Goal: Transaction & Acquisition: Purchase product/service

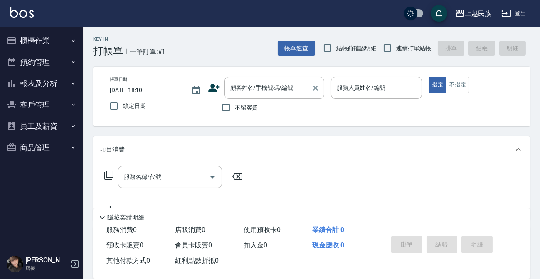
click at [241, 84] on input "顧客姓名/手機號碼/編號" at bounding box center [268, 88] width 80 height 15
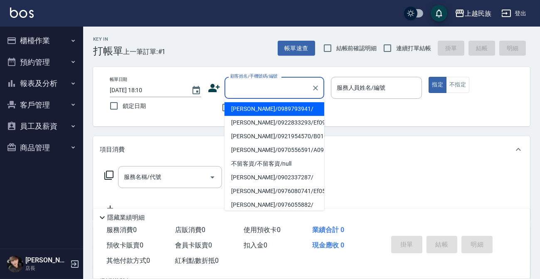
click at [30, 109] on button "客戶管理" at bounding box center [41, 105] width 77 height 22
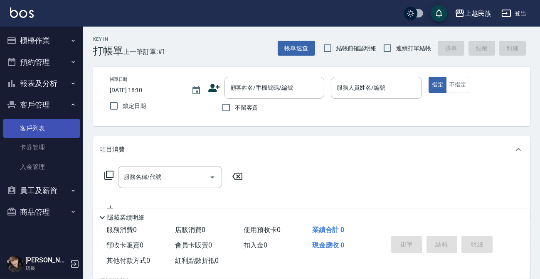
click at [53, 129] on link "客戶列表" at bounding box center [41, 128] width 77 height 19
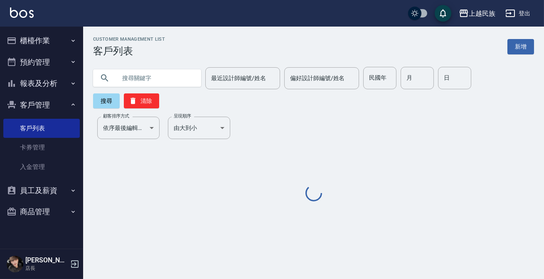
click at [143, 77] on input "text" at bounding box center [155, 78] width 78 height 22
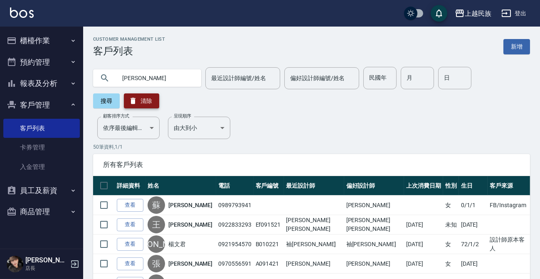
type input "[PERSON_NAME]"
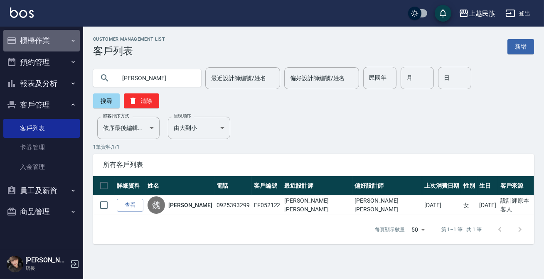
click at [59, 48] on button "櫃檯作業" at bounding box center [41, 41] width 77 height 22
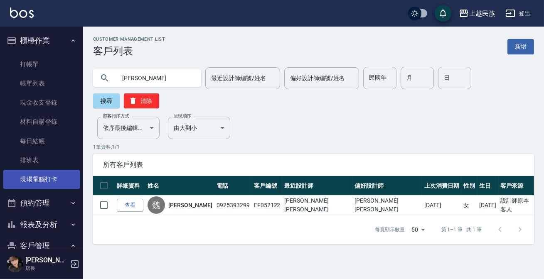
click at [69, 171] on link "現場電腦打卡" at bounding box center [41, 179] width 77 height 19
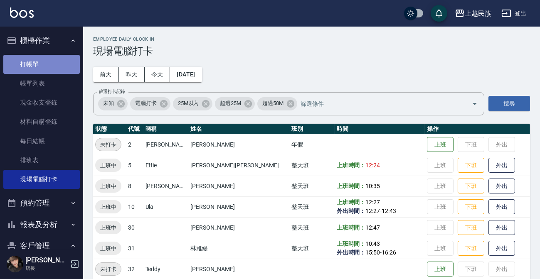
click at [41, 70] on link "打帳單" at bounding box center [41, 64] width 77 height 19
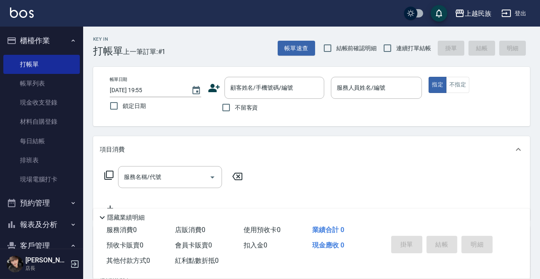
click at [407, 52] on span "連續打單結帳" at bounding box center [413, 48] width 35 height 9
click at [396, 52] on input "連續打單結帳" at bounding box center [387, 48] width 17 height 17
checkbox input "true"
click at [447, 86] on button "不指定" at bounding box center [457, 85] width 23 height 16
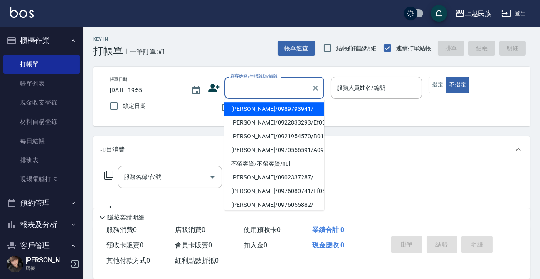
click at [277, 92] on input "顧客姓名/手機號碼/編號" at bounding box center [268, 88] width 80 height 15
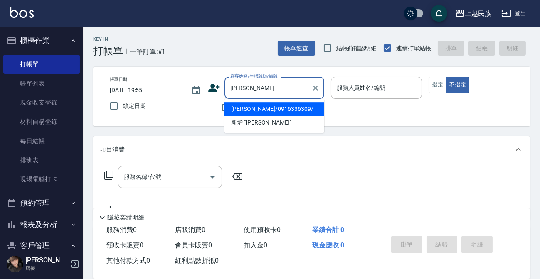
click at [283, 114] on li "[PERSON_NAME]/0916336309/" at bounding box center [275, 109] width 100 height 14
type input "[PERSON_NAME]/0916336309/"
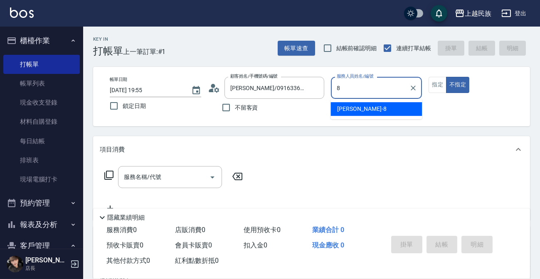
type input "Stella-8"
type button "false"
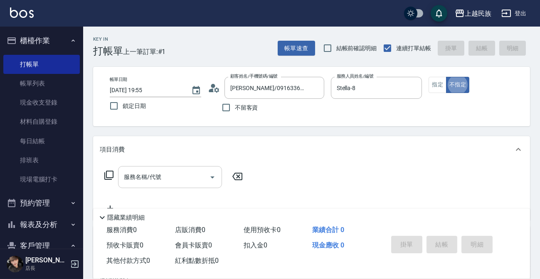
click at [183, 173] on input "服務名稱/代號" at bounding box center [164, 177] width 84 height 15
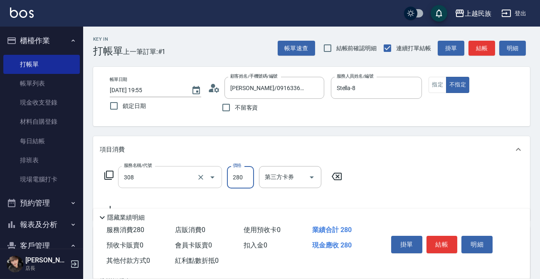
type input "剪髮280(308)"
type input "300"
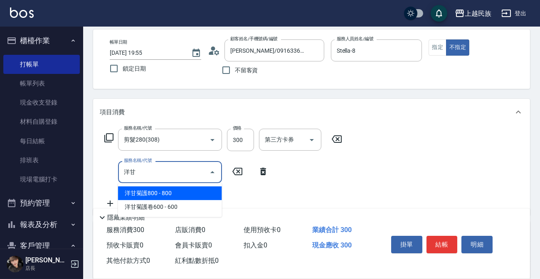
click at [169, 198] on span "洋甘菊護800 - 800" at bounding box center [170, 194] width 104 height 14
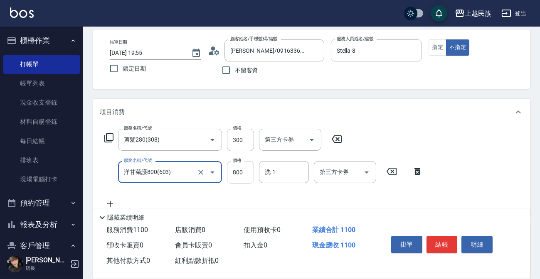
type input "洋甘菊護800(603)"
click at [238, 178] on input "800" at bounding box center [240, 172] width 27 height 22
type input "1000"
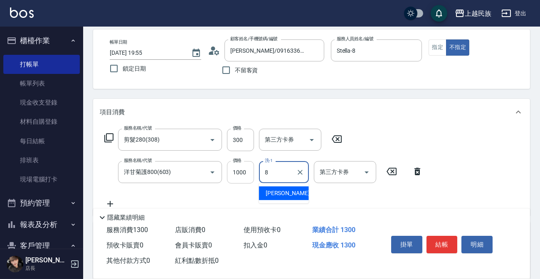
type input "Stella-8"
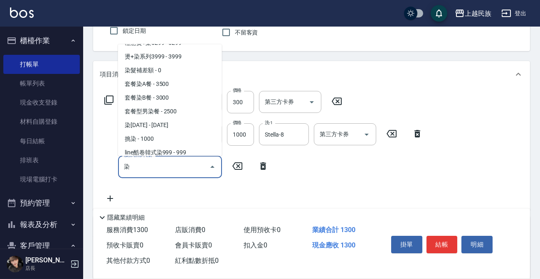
scroll to position [92, 0]
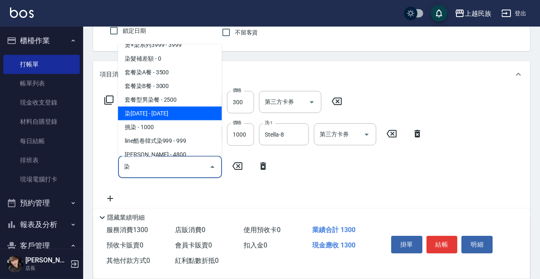
click at [185, 117] on span "染[DATE] - [DATE]" at bounding box center [170, 114] width 104 height 14
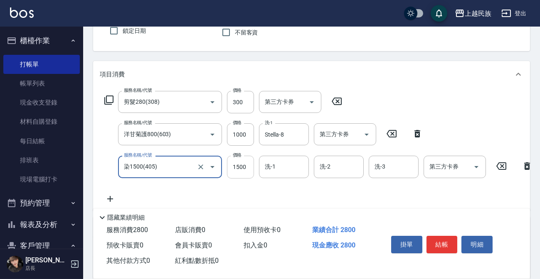
type input "染1500(405)"
click at [245, 166] on input "1500" at bounding box center [240, 167] width 27 height 22
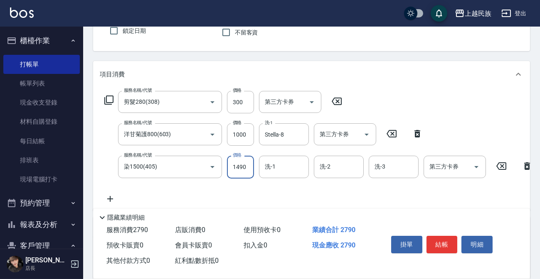
type input "1490"
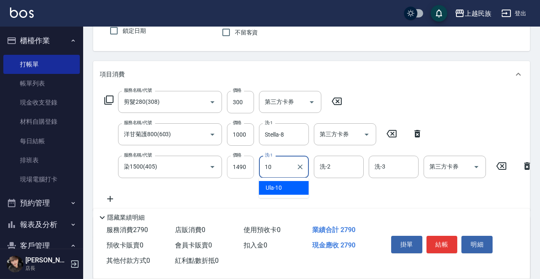
type input "Ula-10"
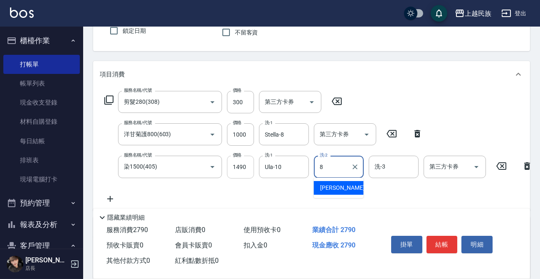
type input "Stella-8"
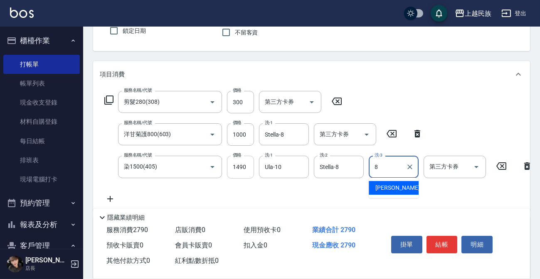
type input "Stella-8"
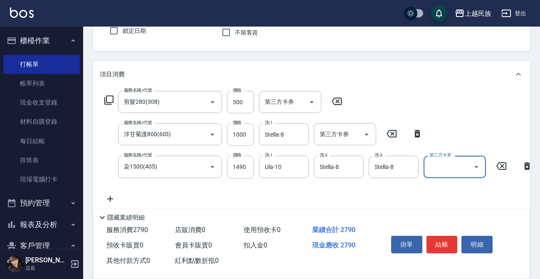
scroll to position [0, 0]
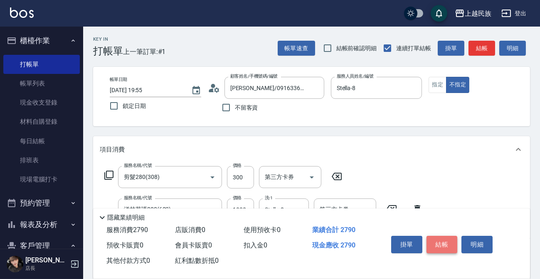
click at [442, 242] on button "結帳" at bounding box center [442, 244] width 31 height 17
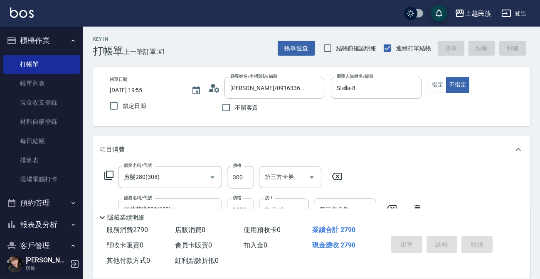
type input "[DATE] 20:01"
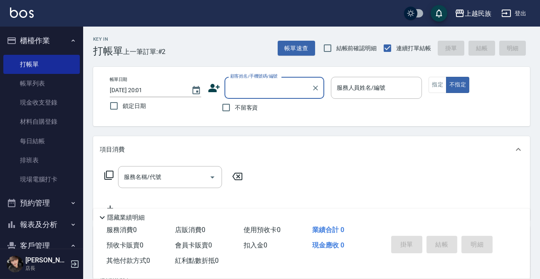
click at [238, 114] on label "不留客資" at bounding box center [237, 107] width 41 height 17
click at [235, 114] on input "不留客資" at bounding box center [225, 107] width 17 height 17
checkbox input "true"
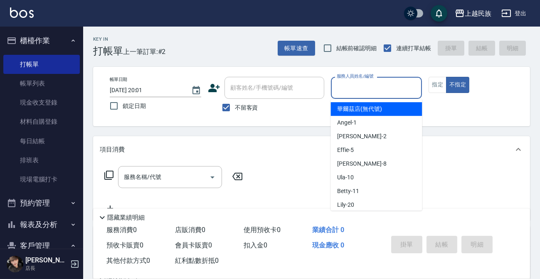
click at [357, 92] on input "服務人員姓名/編號" at bounding box center [377, 88] width 84 height 15
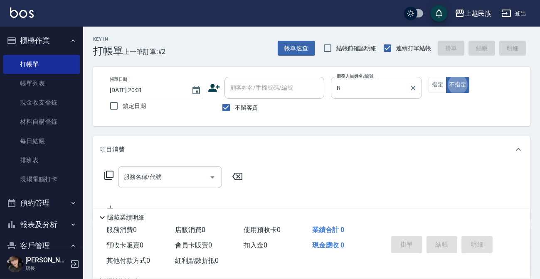
type input "Stella-8"
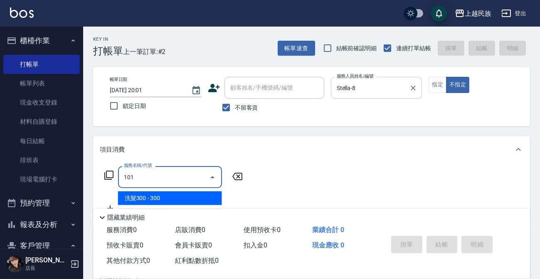
type input "洗髮300(101)"
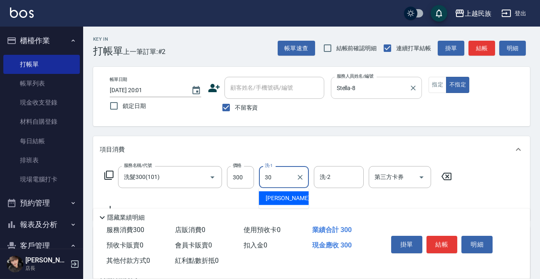
type input "[PERSON_NAME]-30"
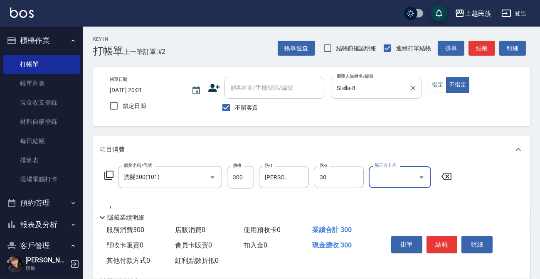
type input "[PERSON_NAME]-30"
click at [449, 245] on button "結帳" at bounding box center [442, 244] width 31 height 17
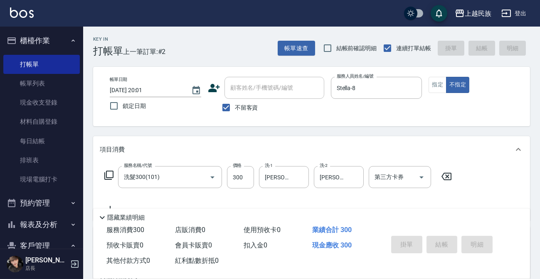
type input "[DATE] 20:02"
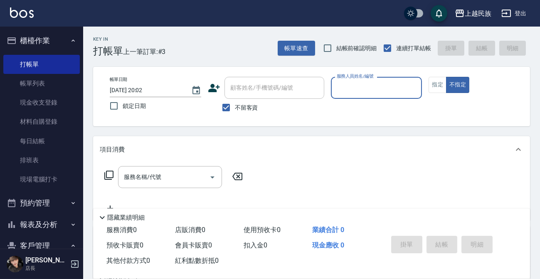
click at [238, 109] on span "不留客資" at bounding box center [246, 108] width 23 height 9
click at [235, 109] on input "不留客資" at bounding box center [225, 107] width 17 height 17
checkbox input "false"
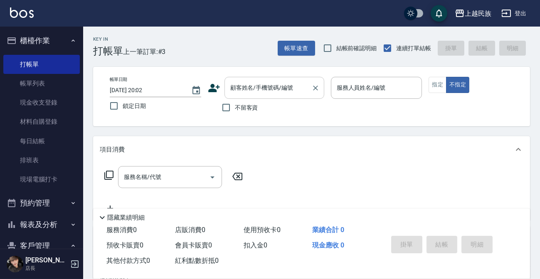
click at [257, 97] on div "顧客姓名/手機號碼/編號" at bounding box center [275, 88] width 100 height 22
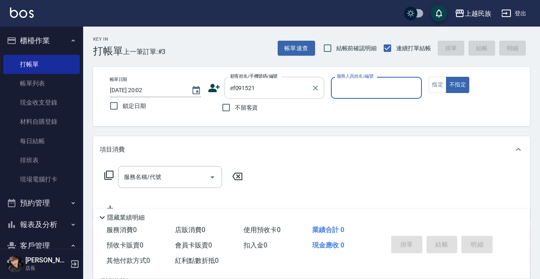
click at [446, 77] on button "不指定" at bounding box center [457, 85] width 23 height 16
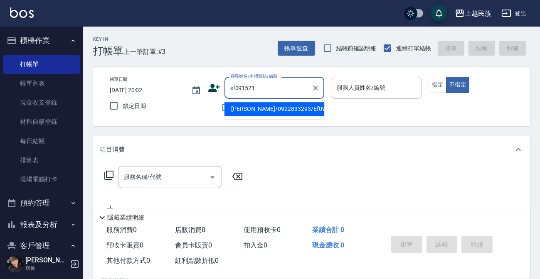
click at [284, 81] on input "ef091521" at bounding box center [268, 88] width 80 height 15
click at [289, 113] on li "[PERSON_NAME]/0922833293/Ef091521" at bounding box center [275, 109] width 100 height 14
type input "[PERSON_NAME]/0922833293/Ef091521"
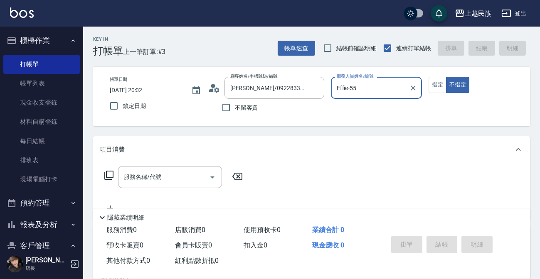
click at [446, 77] on button "不指定" at bounding box center [457, 85] width 23 height 16
type input "Effie-5"
click at [436, 91] on button "指定" at bounding box center [438, 85] width 18 height 16
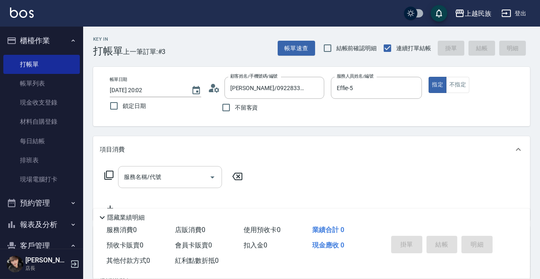
click at [180, 174] on input "服務名稱/代號" at bounding box center [164, 177] width 84 height 15
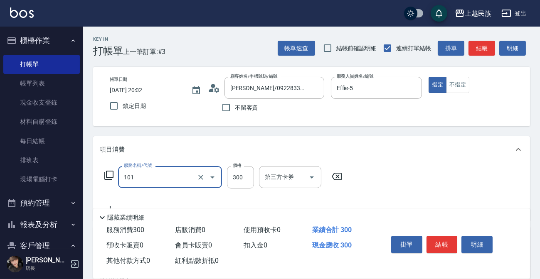
type input "洗髮300(101)"
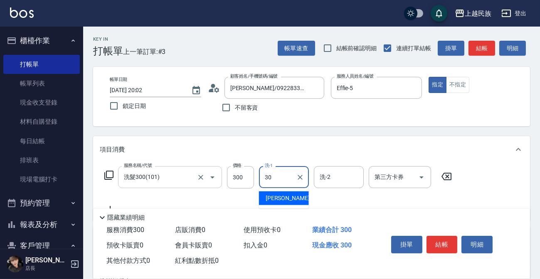
type input "[PERSON_NAME]-30"
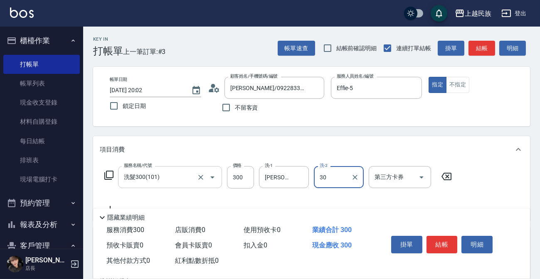
type input "[PERSON_NAME]-30"
type input "剪髮280(308)"
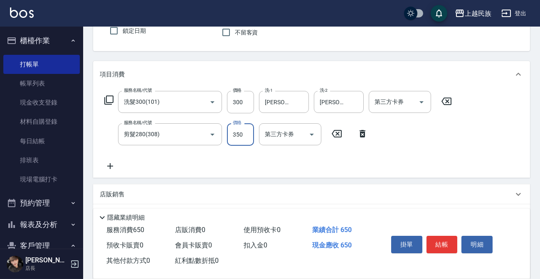
type input "350"
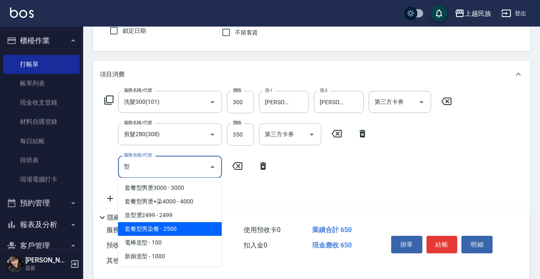
click at [146, 230] on span "套餐型男染餐 - 2500" at bounding box center [170, 229] width 104 height 14
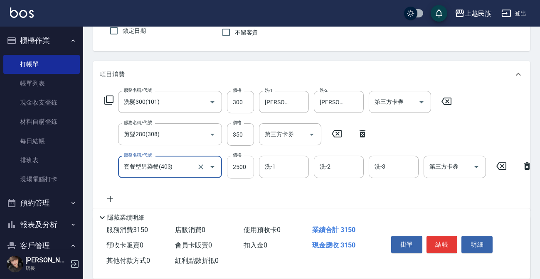
type input "套餐型男染餐(403)"
click at [245, 174] on input "2500" at bounding box center [240, 167] width 27 height 22
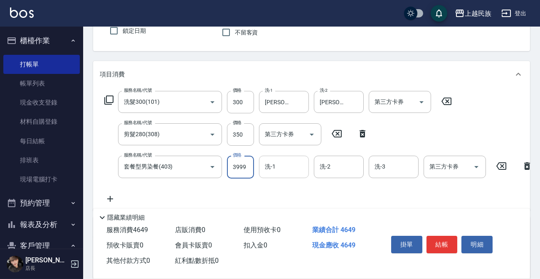
type input "3999"
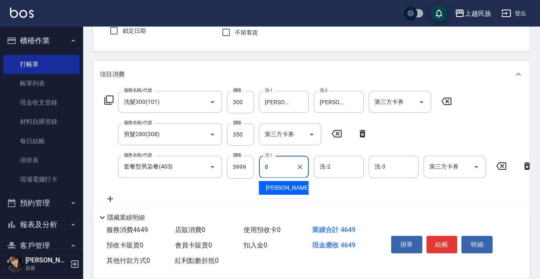
type input "Stella-8"
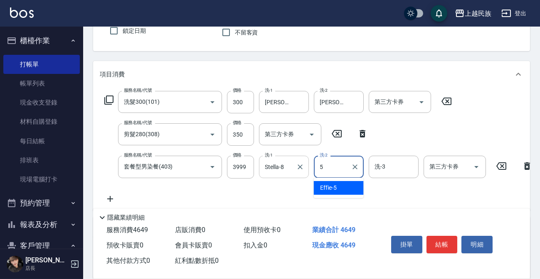
type input "Effie-5"
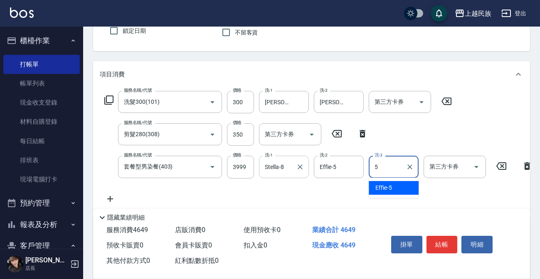
type input "Effie-5"
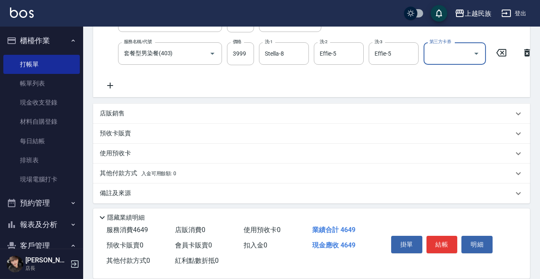
scroll to position [197, 0]
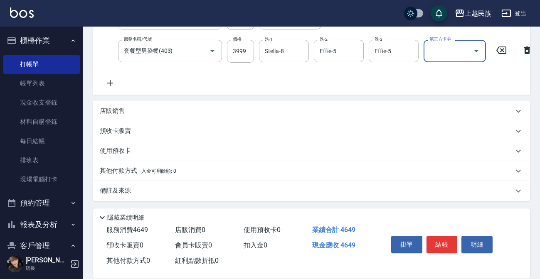
click at [269, 167] on div "其他付款方式 入金可用餘額: 0" at bounding box center [307, 171] width 414 height 9
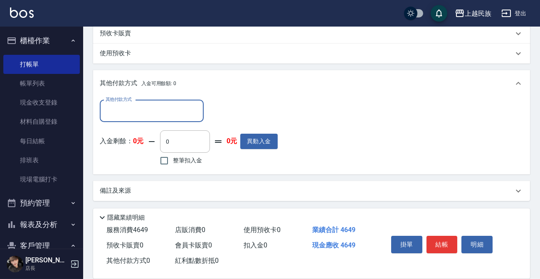
scroll to position [0, 0]
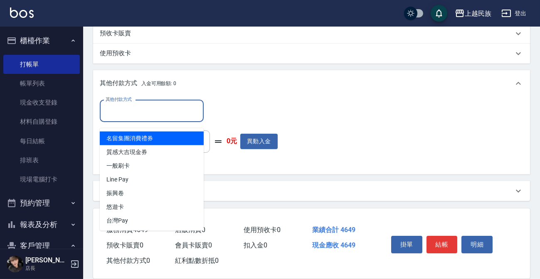
click at [158, 118] on input "其他付款方式" at bounding box center [152, 111] width 96 height 15
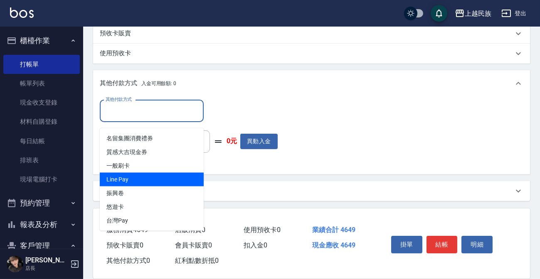
click at [164, 175] on span "Line Pay" at bounding box center [152, 180] width 104 height 14
type input "Line Pay"
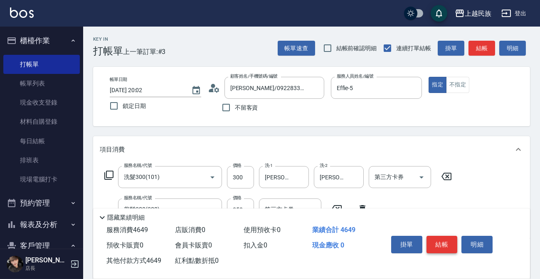
type input "4649"
click at [442, 245] on button "結帳" at bounding box center [442, 244] width 31 height 17
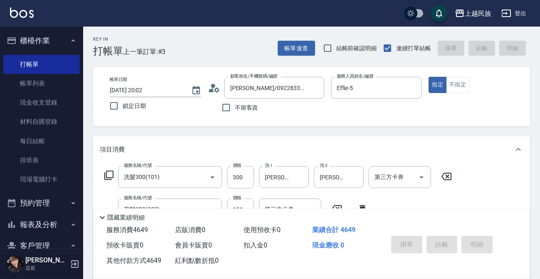
type input "[DATE] 20:03"
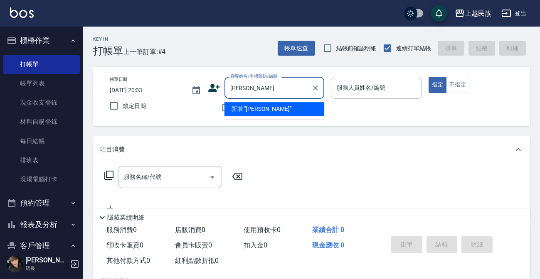
click at [274, 111] on li "新增 "[PERSON_NAME]"" at bounding box center [275, 109] width 100 height 14
type input "[PERSON_NAME]"
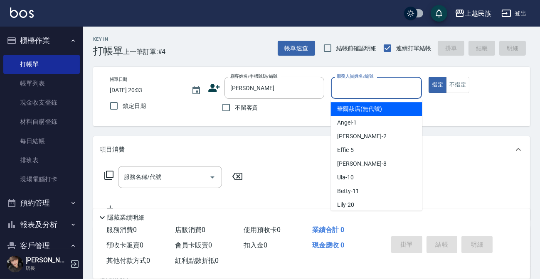
drag, startPoint x: 389, startPoint y: 84, endPoint x: 388, endPoint y: 91, distance: 6.3
click at [389, 90] on input "服務人員姓名/編號" at bounding box center [377, 88] width 84 height 15
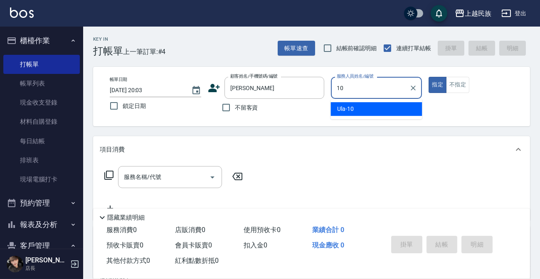
type input "Ula-10"
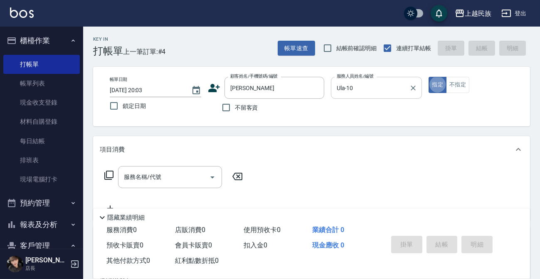
type button "true"
click at [462, 84] on button "不指定" at bounding box center [457, 85] width 23 height 16
click at [151, 175] on div "服務名稱/代號 服務名稱/代號" at bounding box center [170, 177] width 104 height 22
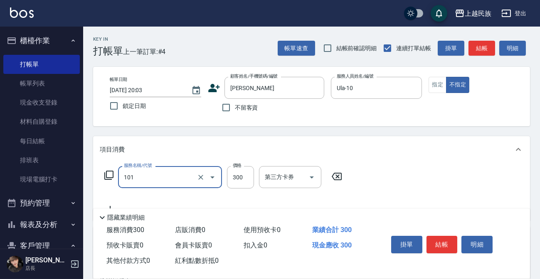
type input "洗髮300(101)"
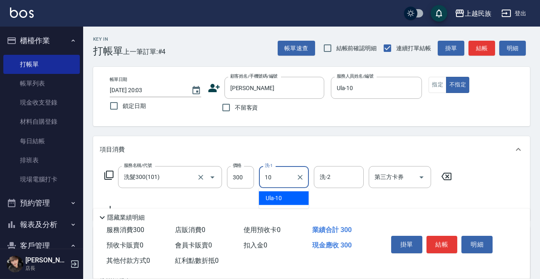
type input "Ula-10"
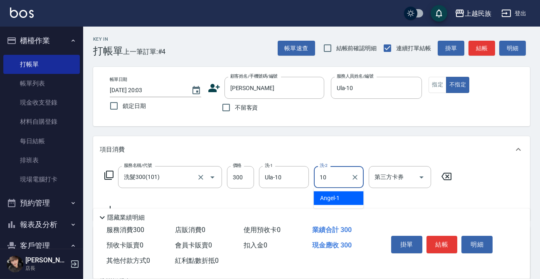
type input "Ula-10"
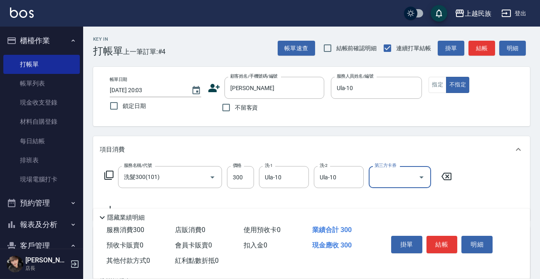
scroll to position [126, 0]
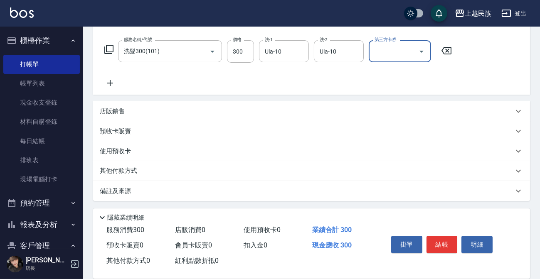
click at [178, 173] on div "其他付款方式" at bounding box center [307, 171] width 414 height 9
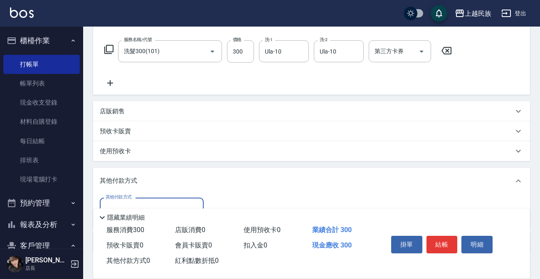
scroll to position [178, 0]
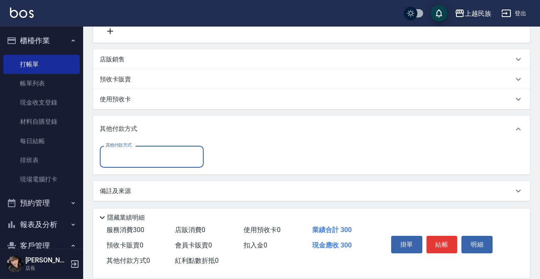
click at [177, 162] on input "其他付款方式" at bounding box center [152, 157] width 96 height 15
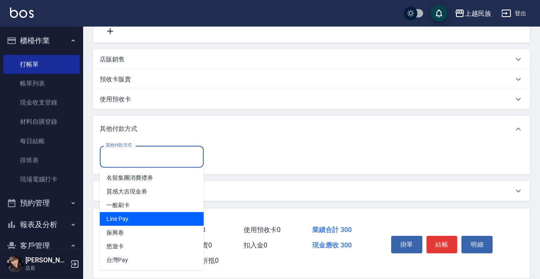
click at [165, 215] on span "Line Pay" at bounding box center [152, 219] width 104 height 14
type input "Line Pay"
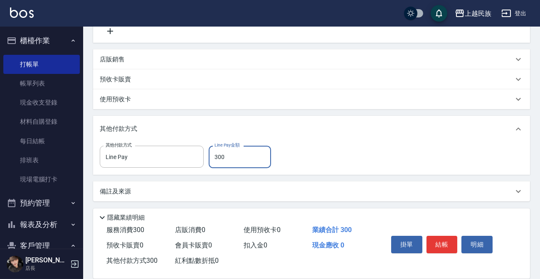
type input "300"
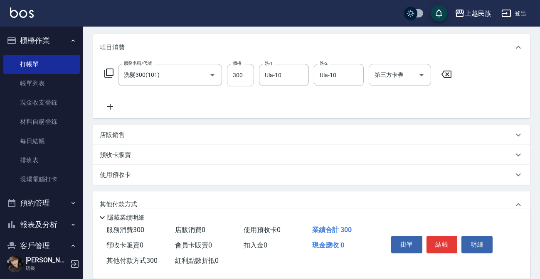
scroll to position [0, 0]
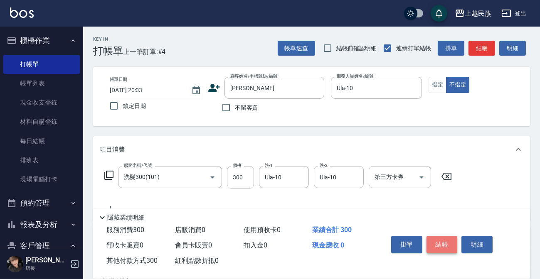
click at [447, 241] on button "結帳" at bounding box center [442, 244] width 31 height 17
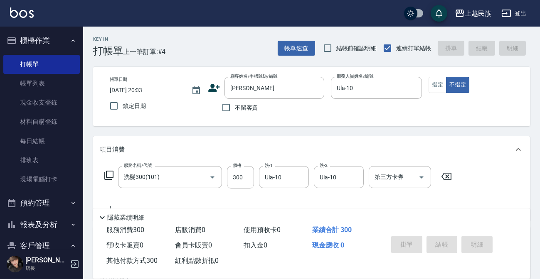
type input "[DATE] 20:08"
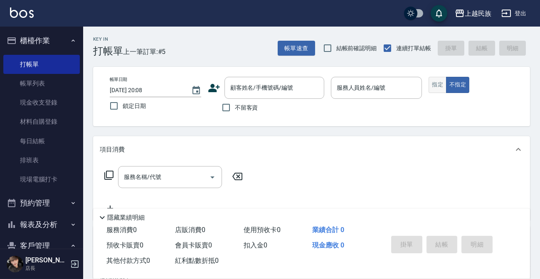
click at [432, 81] on div "帳單日期 [DATE] 20:08 鎖定日期 顧客姓名/手機號碼/編號 顧客姓名/手機號碼/編號 不留客資 服務人員姓名/編號 服務人員姓名/編號 指定 不指定" at bounding box center [311, 97] width 417 height 40
click at [432, 81] on button "指定" at bounding box center [438, 85] width 18 height 16
click at [287, 92] on input "顧客姓名/手機號碼/編號" at bounding box center [268, 88] width 80 height 15
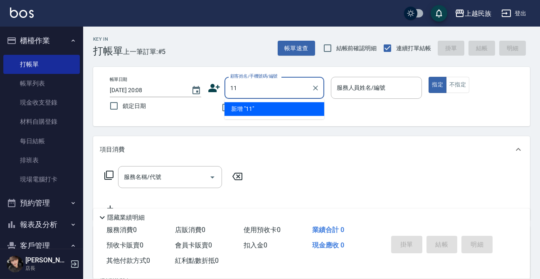
type input "1"
click at [304, 109] on li "新增 "[PERSON_NAME]"" at bounding box center [275, 109] width 100 height 14
type input "[PERSON_NAME]"
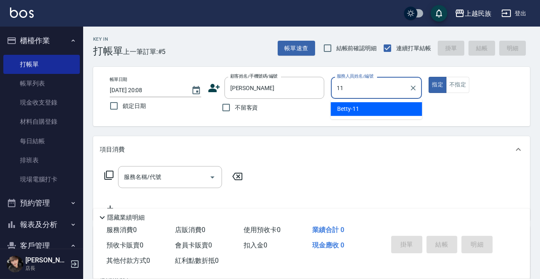
type input "Betty-11"
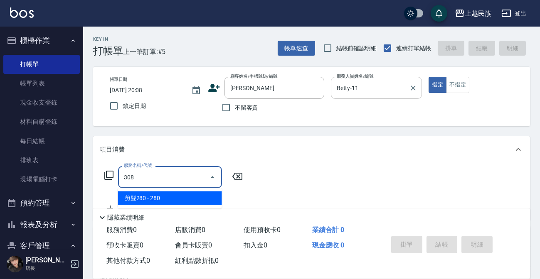
type input "剪髮280(308)"
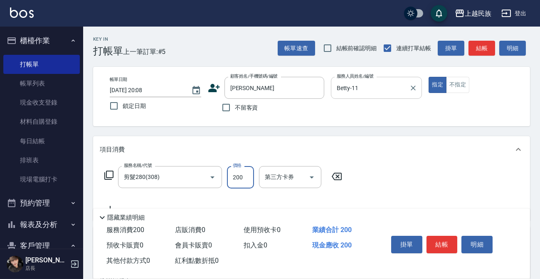
type input "200"
click at [445, 242] on button "結帳" at bounding box center [442, 244] width 31 height 17
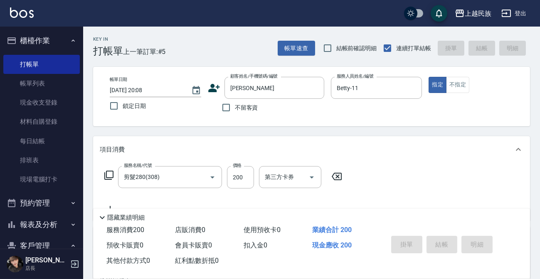
type input "[DATE] 20:09"
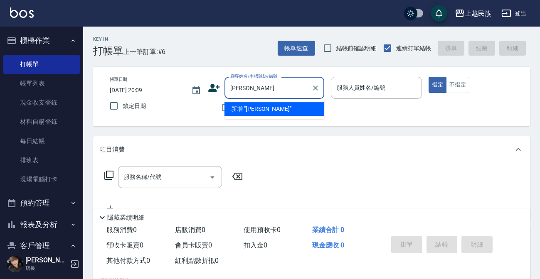
click at [269, 109] on li "新增 "[PERSON_NAME]"" at bounding box center [275, 109] width 100 height 14
type input "[PERSON_NAME]"
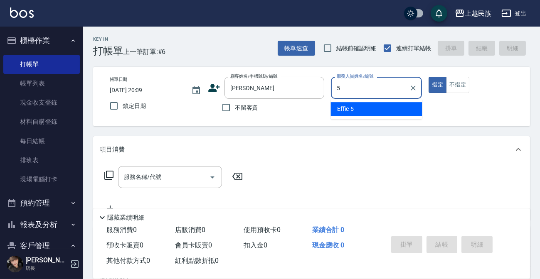
type input "Effie-5"
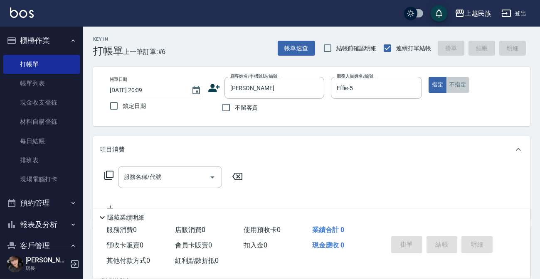
click at [459, 89] on button "不指定" at bounding box center [457, 85] width 23 height 16
click at [158, 169] on div "服務名稱/代號" at bounding box center [170, 177] width 104 height 22
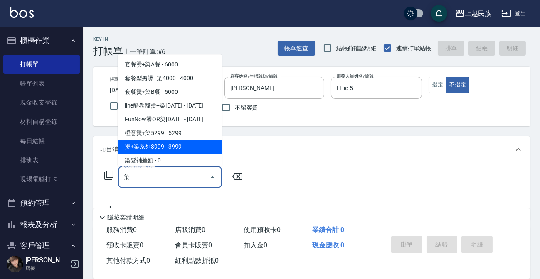
scroll to position [75, 0]
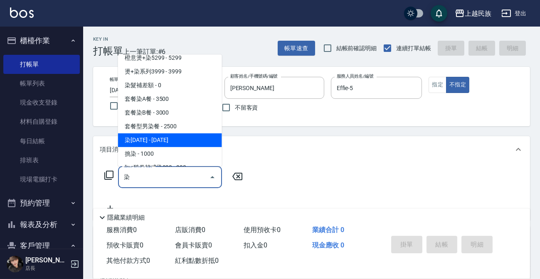
click at [165, 145] on span "染[DATE] - [DATE]" at bounding box center [170, 140] width 104 height 14
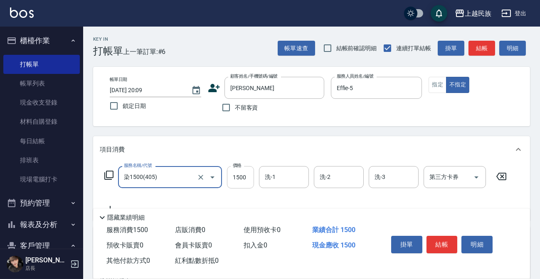
type input "染1500(405)"
click at [242, 178] on input "1500" at bounding box center [240, 177] width 27 height 22
type input "2390"
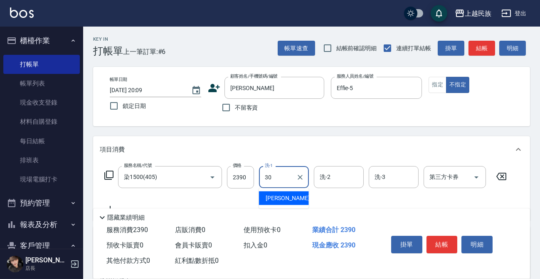
type input "[PERSON_NAME]-30"
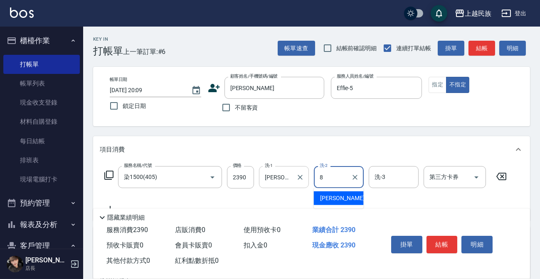
type input "Stella-8"
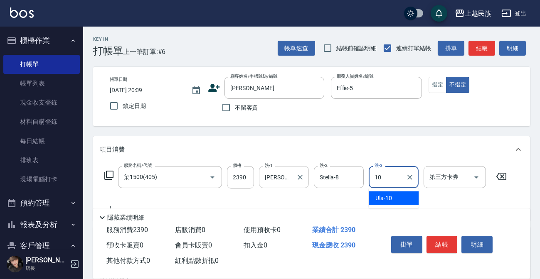
type input "Ula-10"
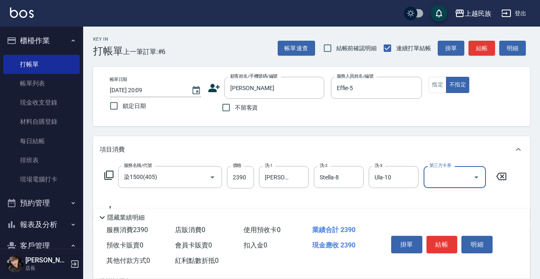
scroll to position [126, 0]
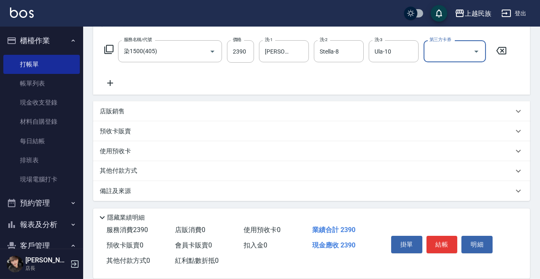
click at [160, 175] on div "其他付款方式" at bounding box center [307, 171] width 414 height 9
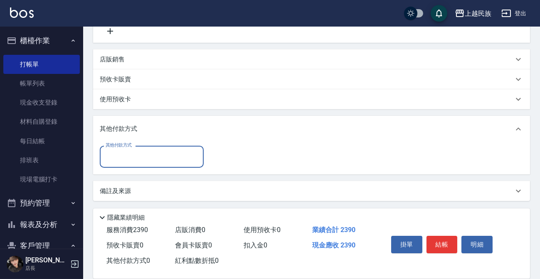
scroll to position [0, 0]
click at [158, 158] on input "其他付款方式" at bounding box center [152, 157] width 96 height 15
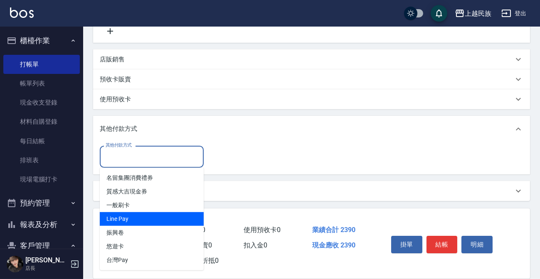
click at [153, 218] on span "Line Pay" at bounding box center [152, 219] width 104 height 14
type input "Line Pay"
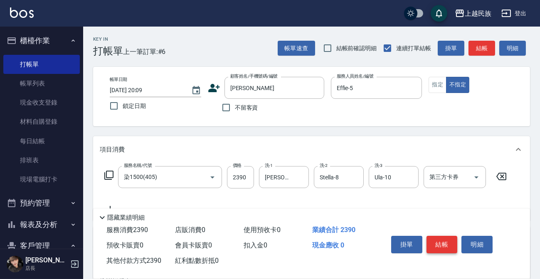
type input "2390"
click at [444, 248] on button "結帳" at bounding box center [442, 244] width 31 height 17
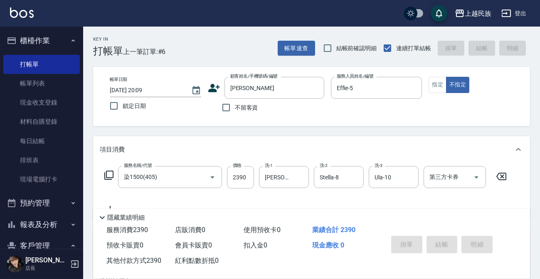
type input "[DATE] 20:11"
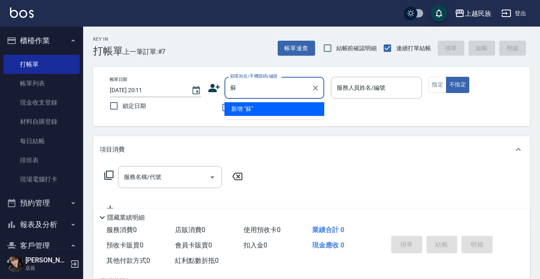
type input "[PERSON_NAME]"
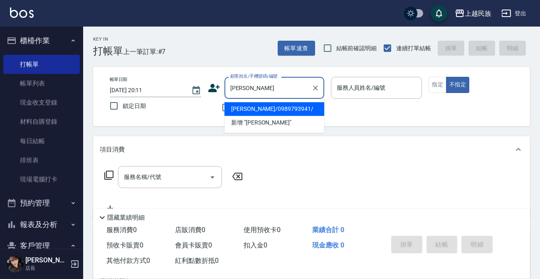
click at [287, 112] on li "[PERSON_NAME]/0989793941/" at bounding box center [275, 109] width 100 height 14
